Goal: Navigation & Orientation: Find specific page/section

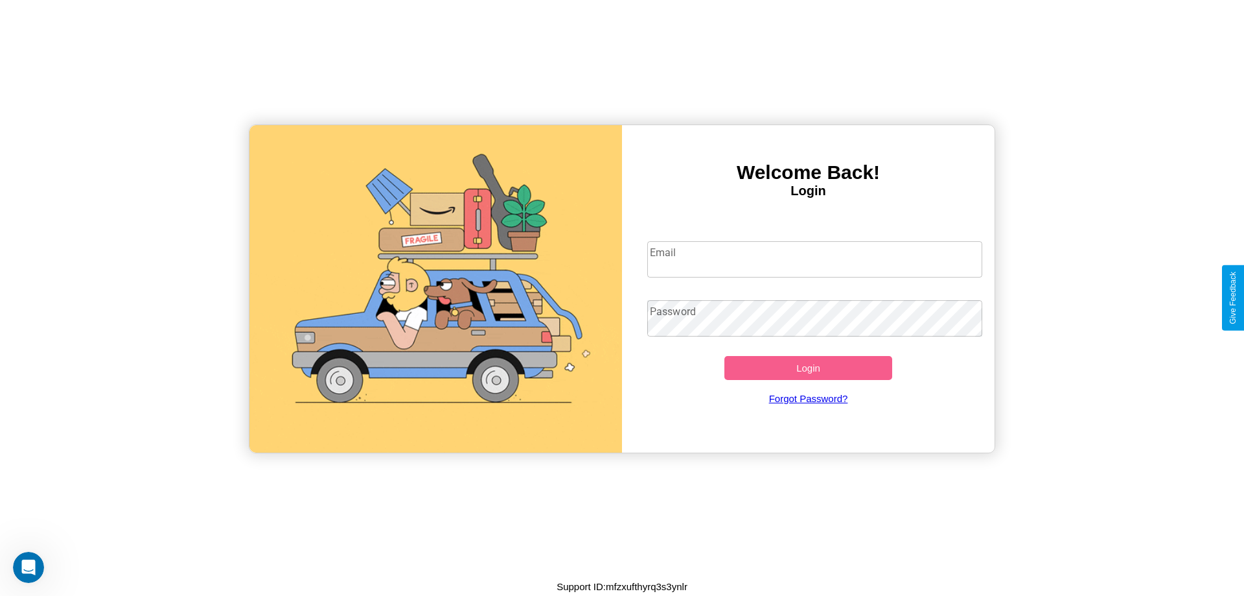
click at [815, 259] on input "Email" at bounding box center [815, 259] width 336 height 36
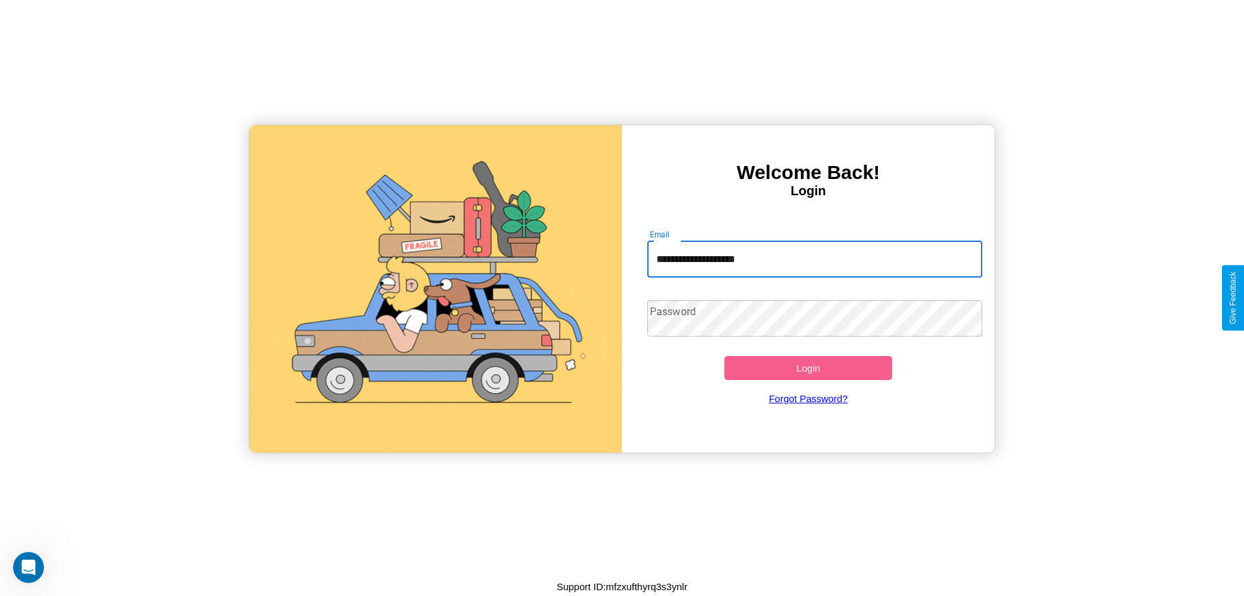
type input "**********"
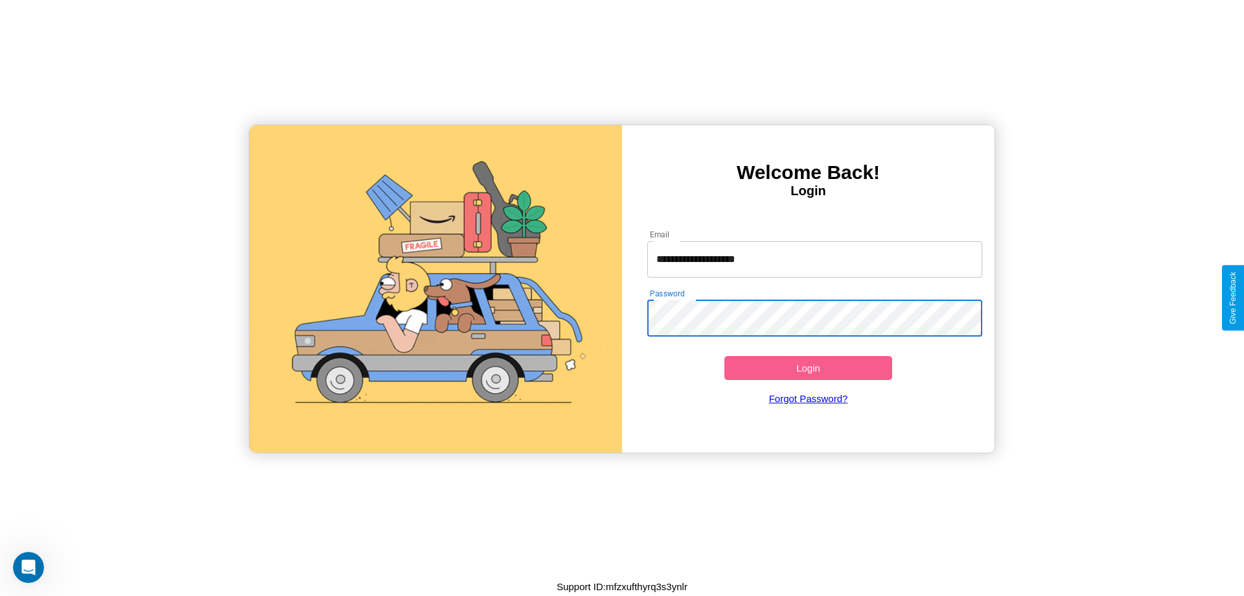
click at [808, 367] on button "Login" at bounding box center [808, 368] width 168 height 24
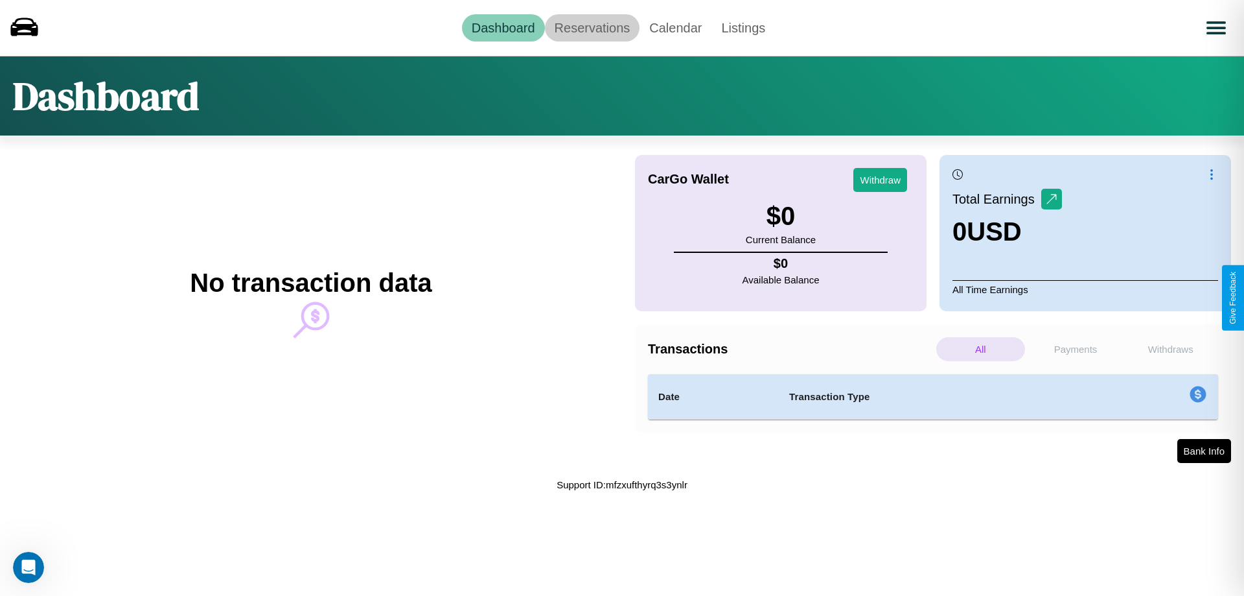
click at [592, 27] on link "Reservations" at bounding box center [592, 27] width 95 height 27
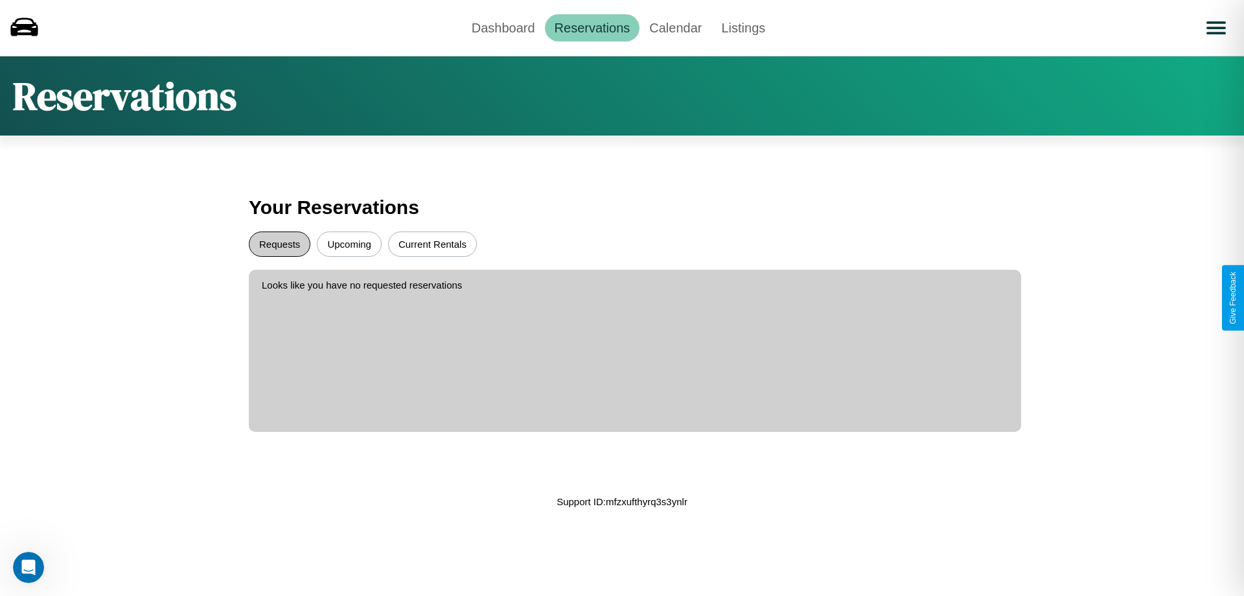
click at [279, 244] on button "Requests" at bounding box center [280, 243] width 62 height 25
click at [432, 244] on button "Current Rentals" at bounding box center [432, 243] width 89 height 25
click at [503, 27] on link "Dashboard" at bounding box center [503, 27] width 83 height 27
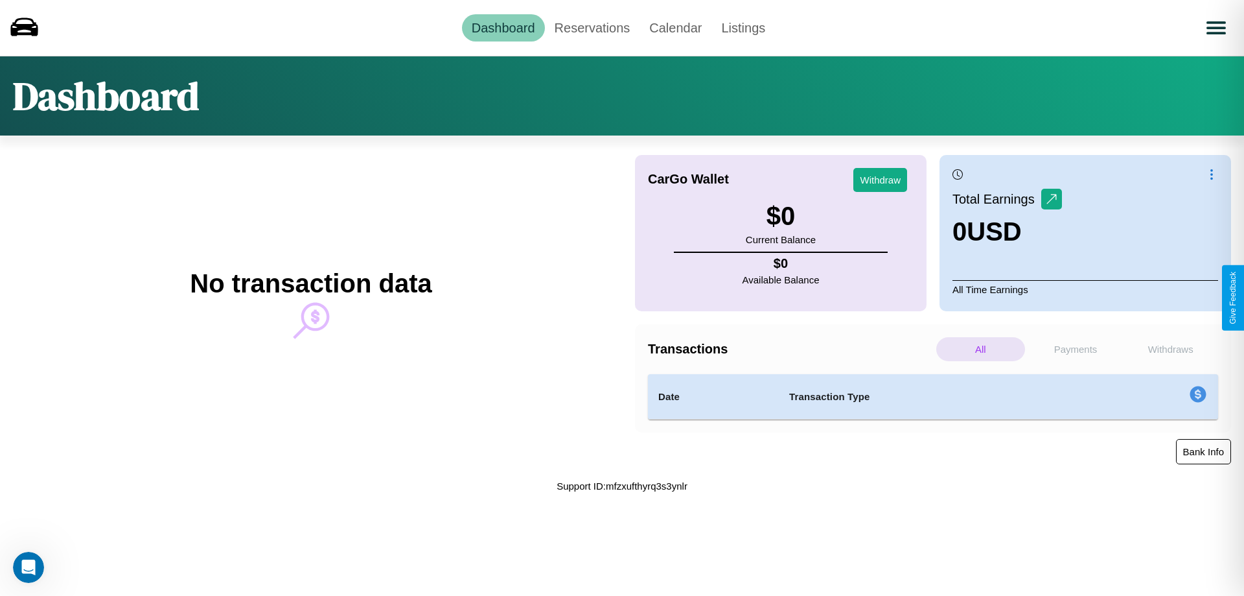
click at [1203, 451] on button "Bank Info" at bounding box center [1203, 451] width 55 height 25
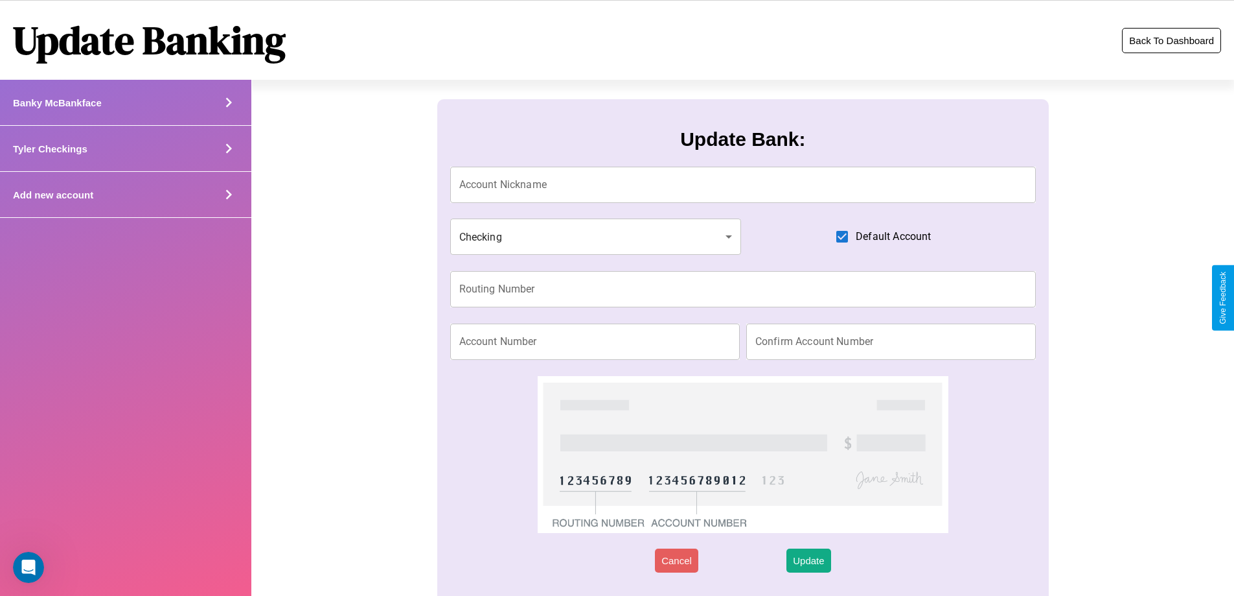
click at [1172, 40] on button "Back To Dashboard" at bounding box center [1171, 40] width 99 height 25
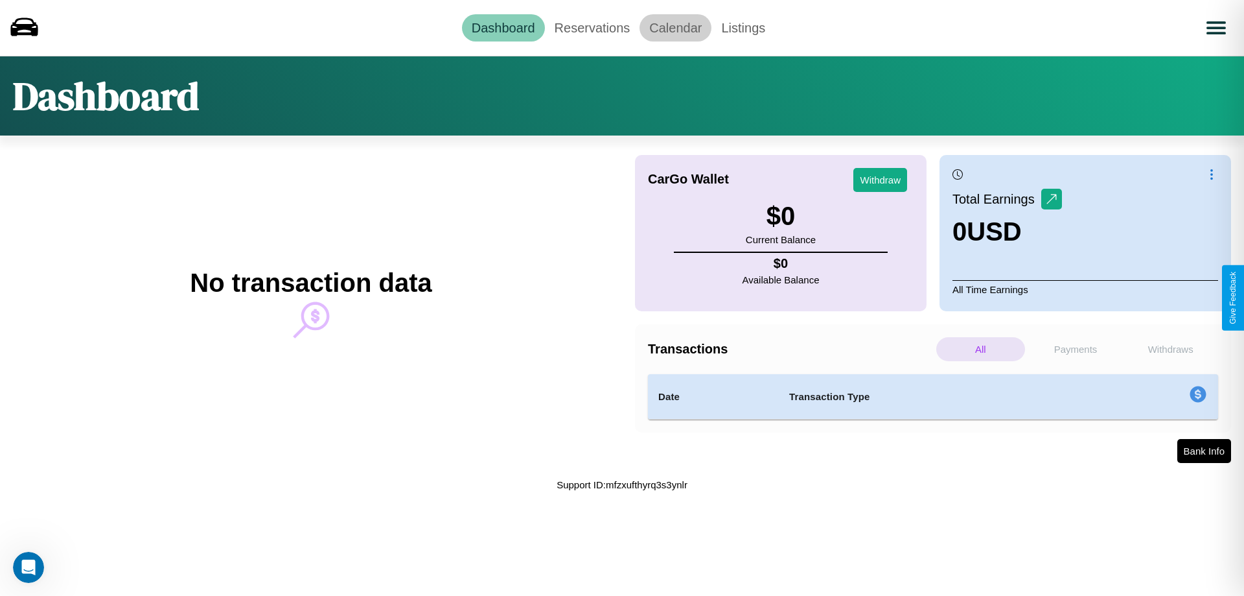
click at [675, 27] on link "Calendar" at bounding box center [676, 27] width 72 height 27
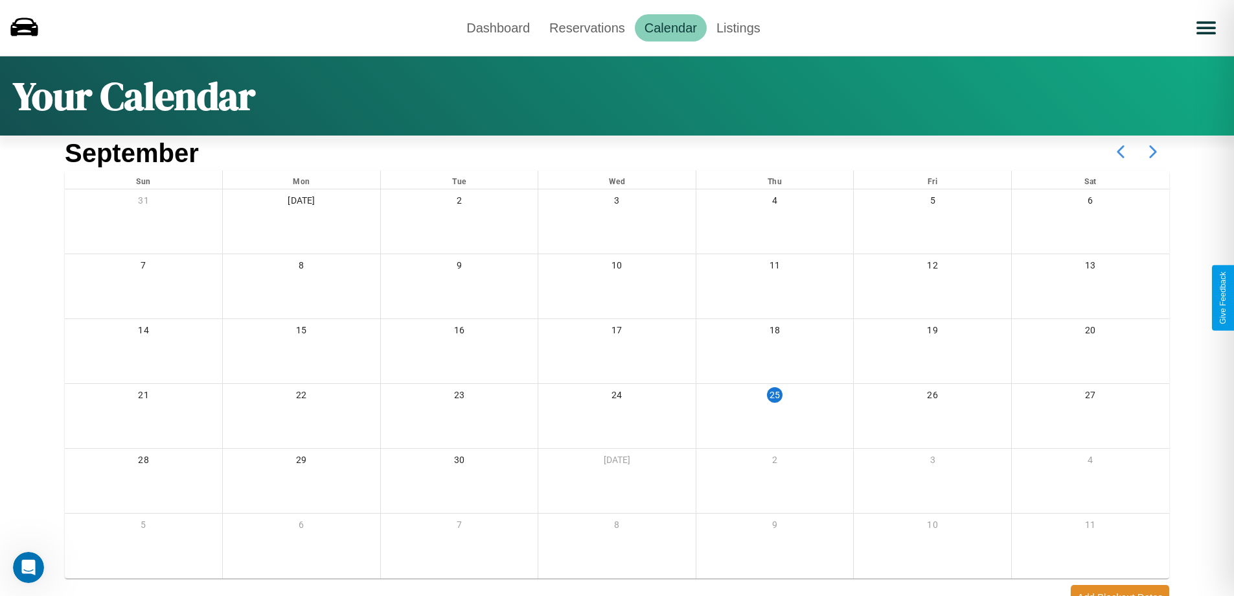
click at [1153, 152] on icon at bounding box center [1153, 151] width 32 height 32
